Goal: Task Accomplishment & Management: Use online tool/utility

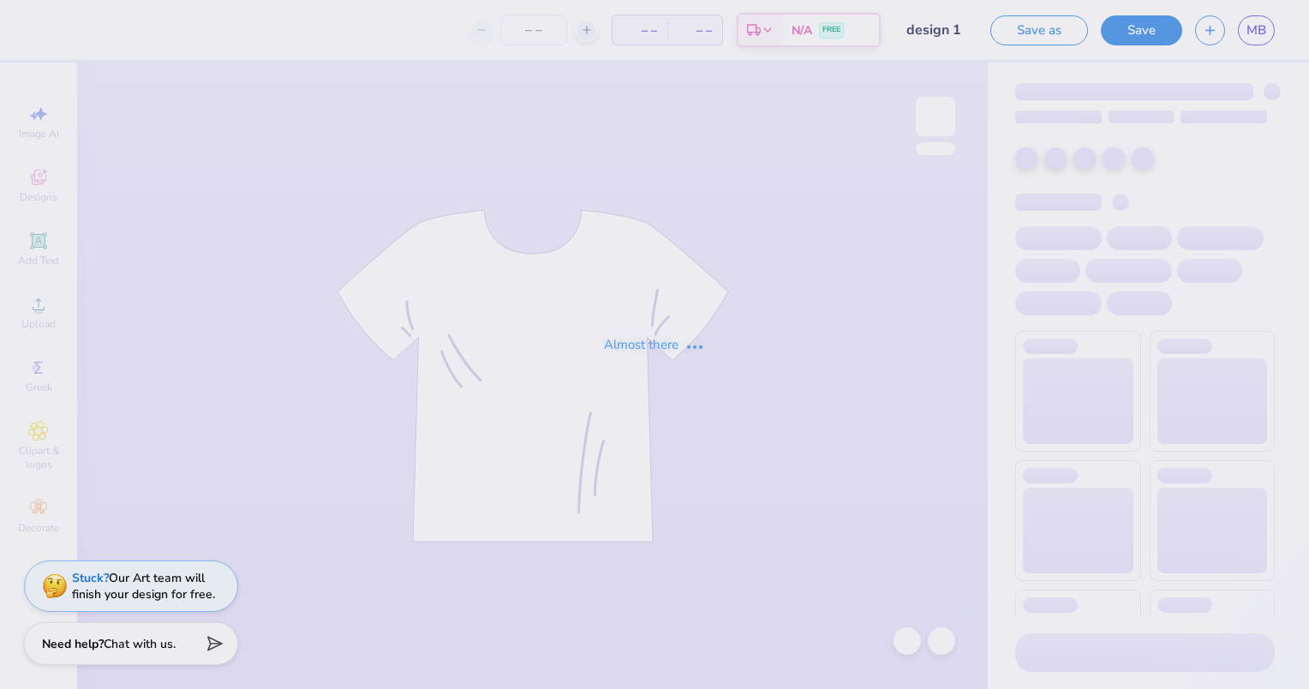
type input "16"
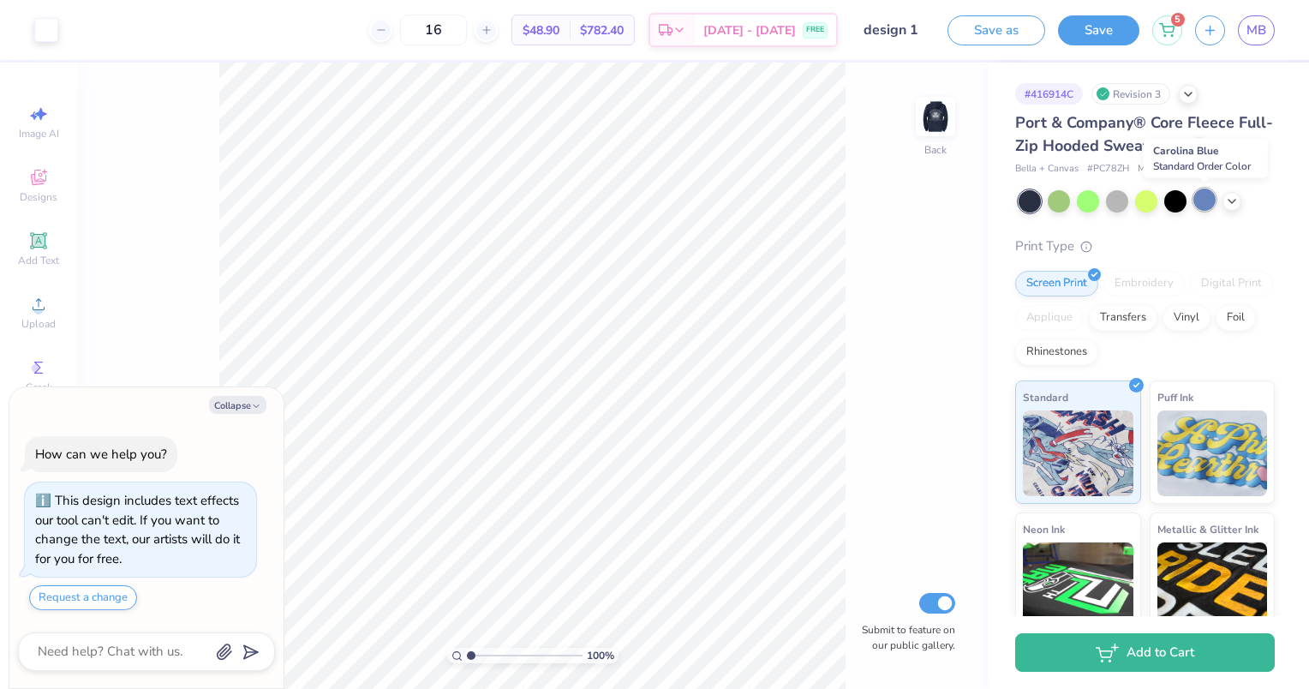
click at [1206, 197] on div at bounding box center [1204, 199] width 22 height 22
click at [1237, 204] on icon at bounding box center [1232, 200] width 14 height 14
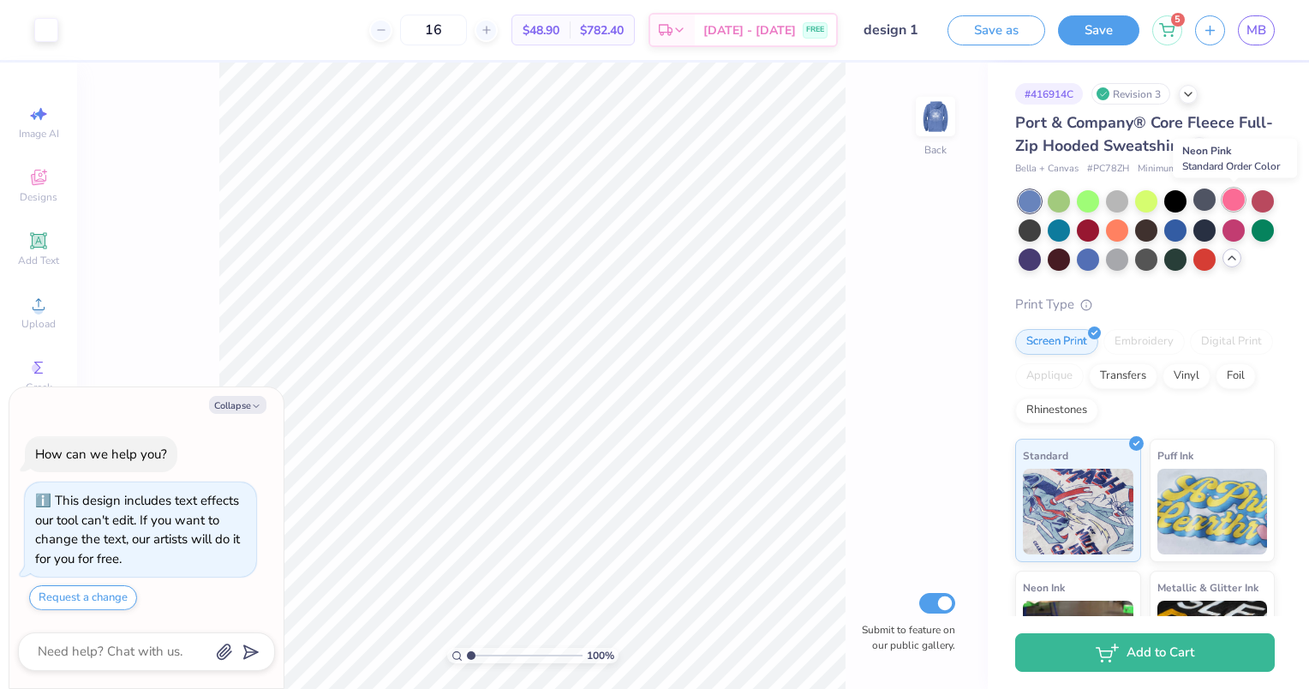
click at [1233, 204] on div at bounding box center [1233, 199] width 22 height 22
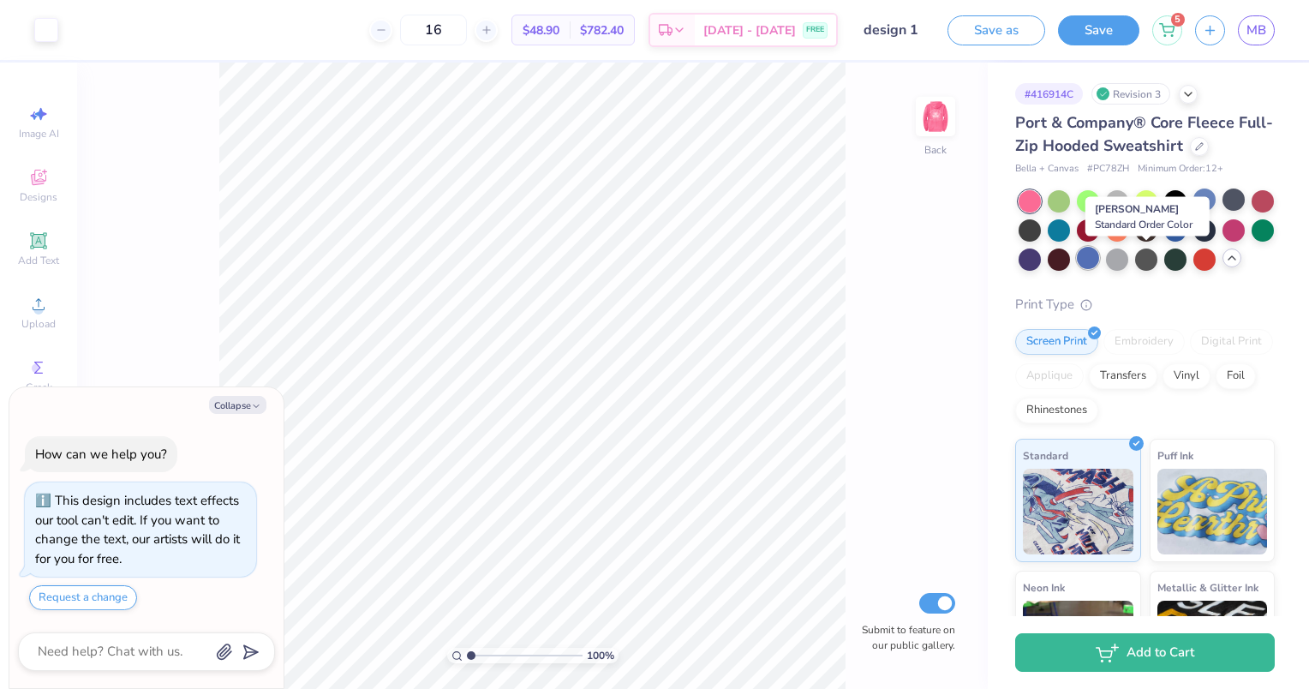
click at [1099, 257] on div at bounding box center [1088, 258] width 22 height 22
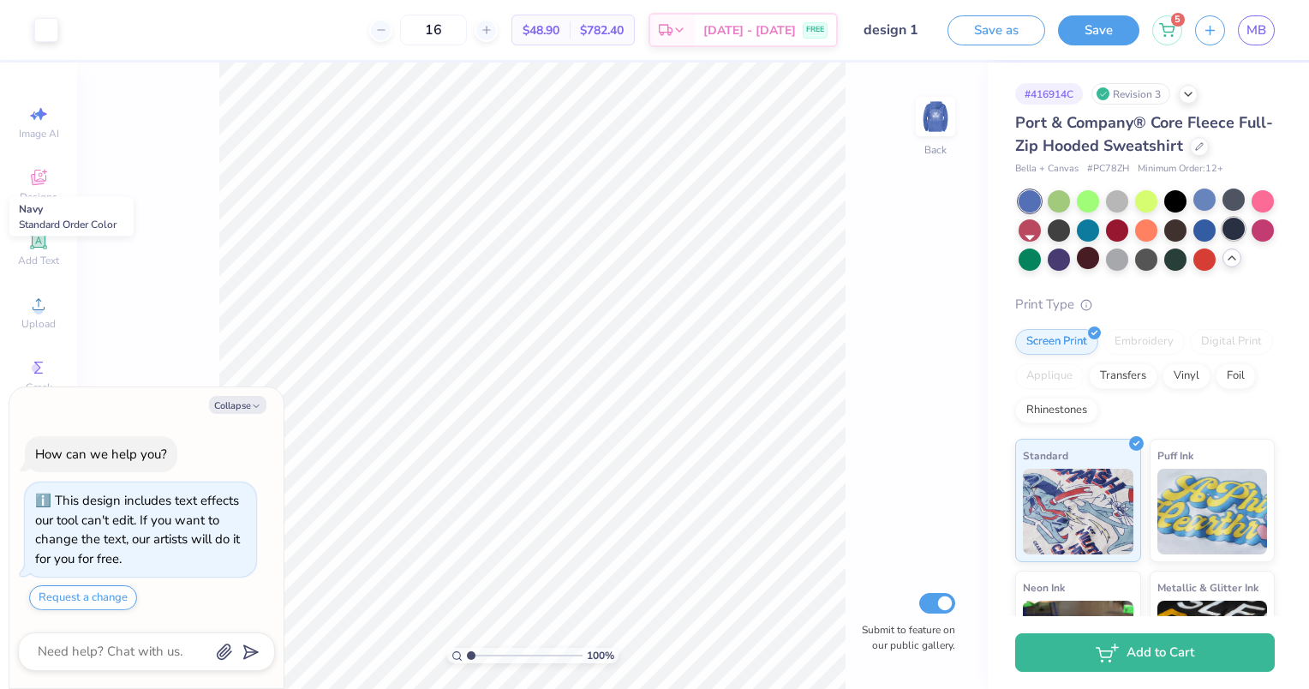
click at [1222, 240] on div at bounding box center [1233, 229] width 22 height 22
click at [1186, 227] on div at bounding box center [1175, 229] width 22 height 22
click at [1186, 257] on div at bounding box center [1175, 258] width 22 height 22
click at [1024, 203] on div at bounding box center [1029, 201] width 22 height 22
click at [1029, 195] on div at bounding box center [1029, 201] width 22 height 22
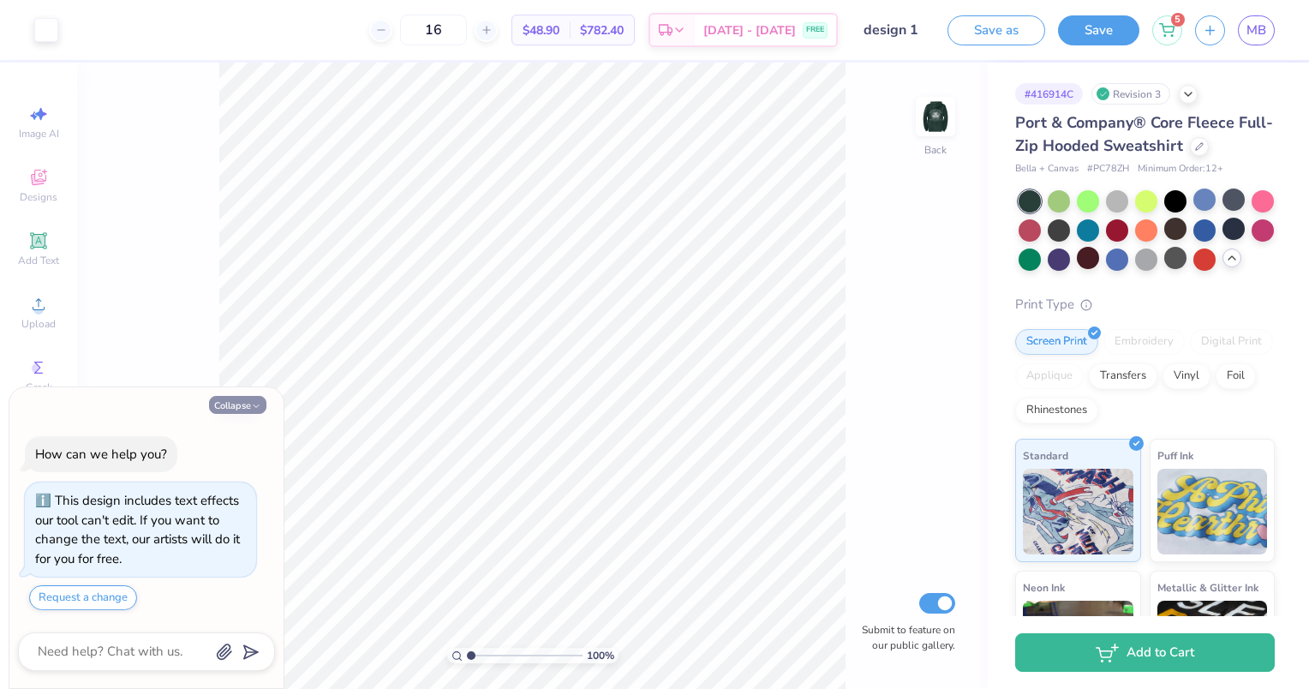
click at [247, 405] on button "Collapse" at bounding box center [237, 405] width 57 height 18
type textarea "x"
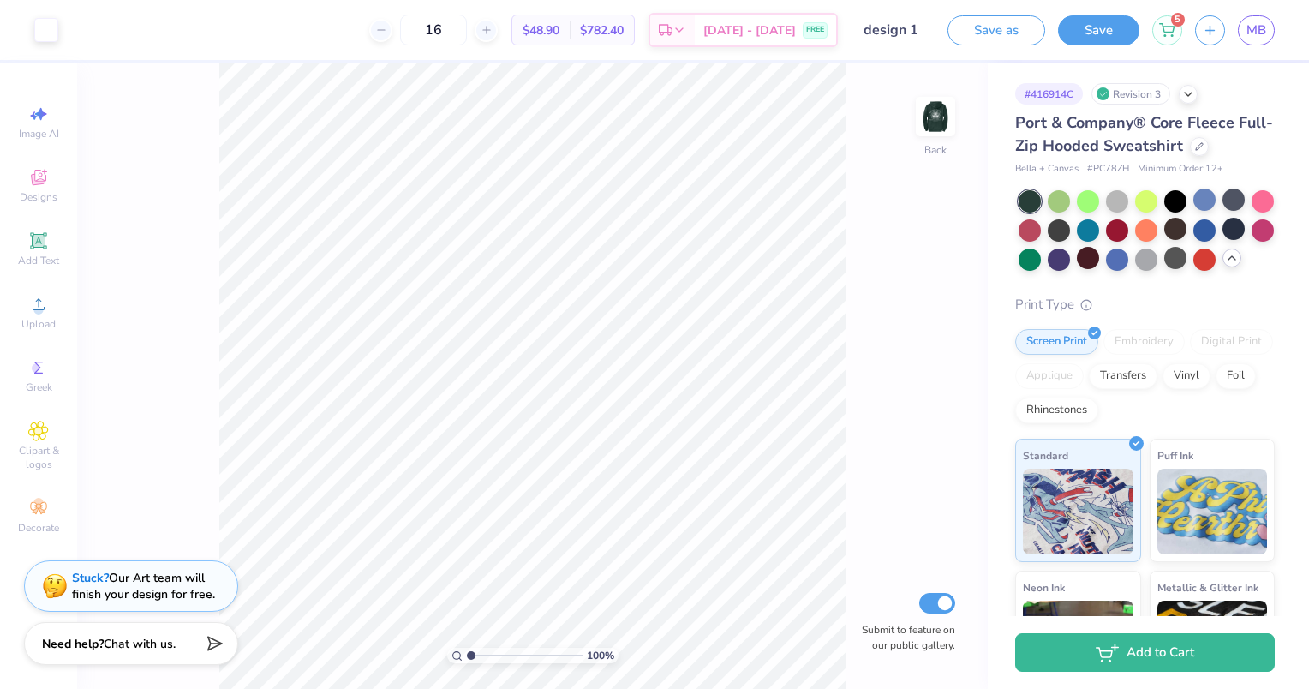
click at [1029, 202] on div at bounding box center [1029, 201] width 22 height 22
click at [942, 114] on img at bounding box center [935, 116] width 69 height 69
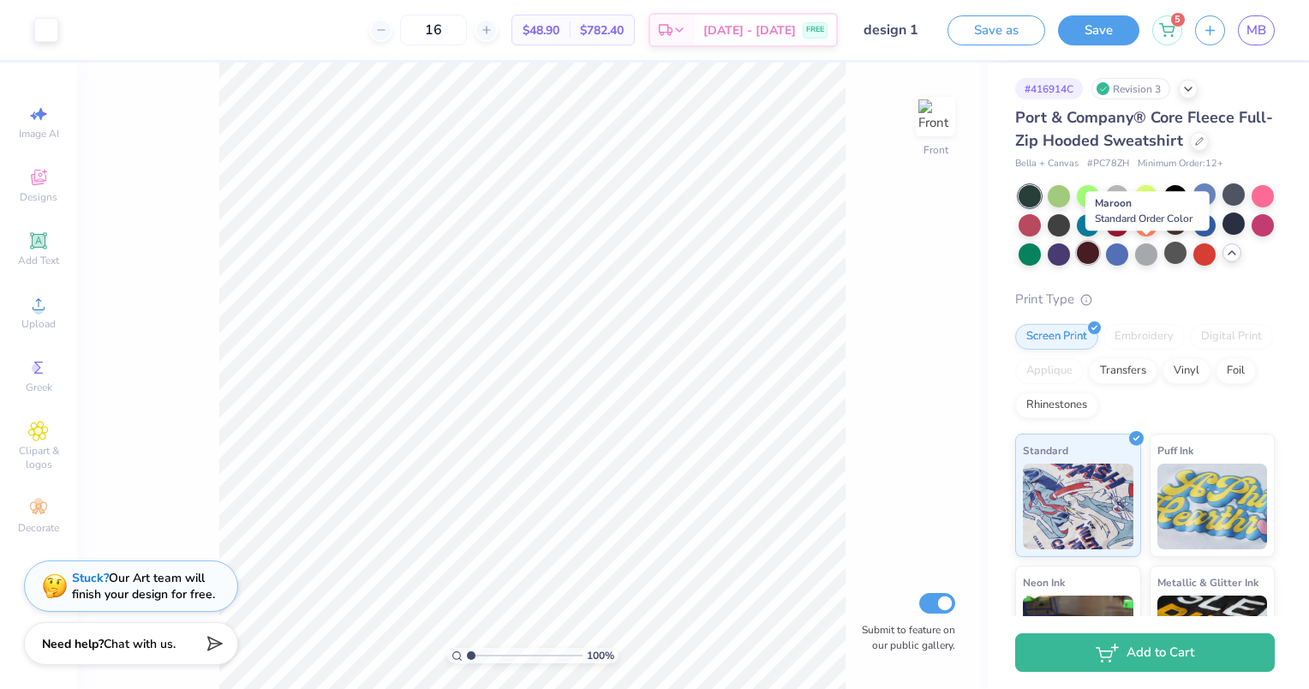
scroll to position [6, 0]
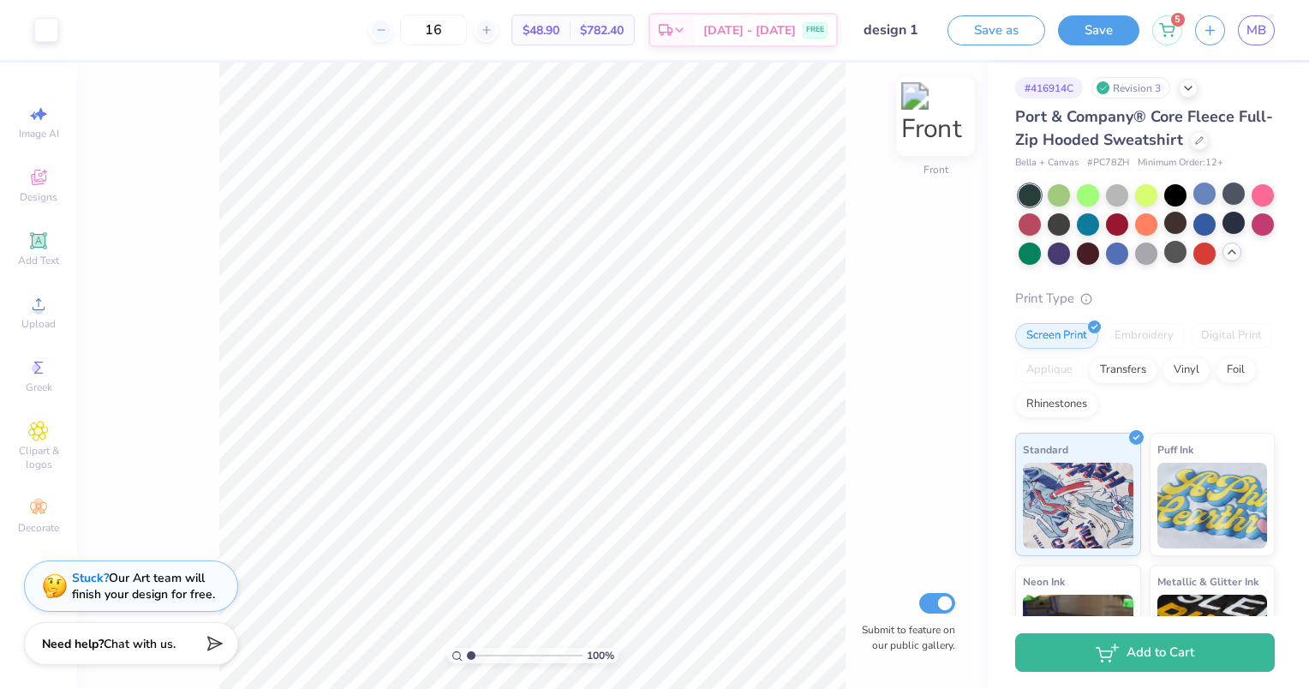
click at [938, 116] on img at bounding box center [935, 116] width 69 height 69
